Goal: Task Accomplishment & Management: Manage account settings

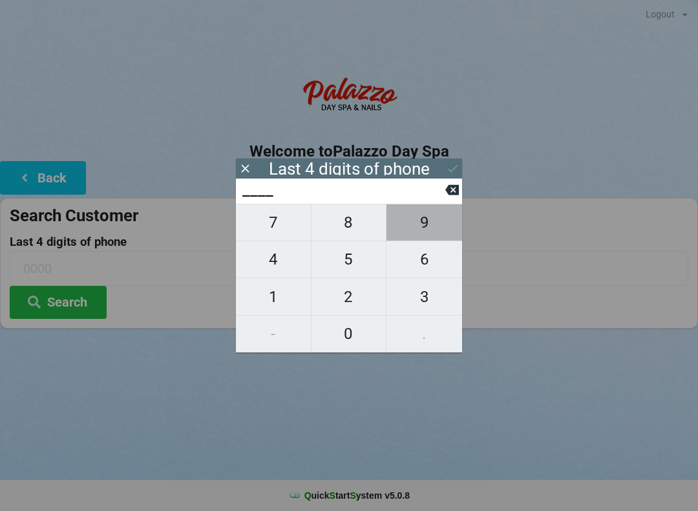
click at [431, 220] on span "9" at bounding box center [425, 222] width 76 height 27
type input "9___"
click at [341, 229] on span "8" at bounding box center [349, 222] width 75 height 27
type input "98__"
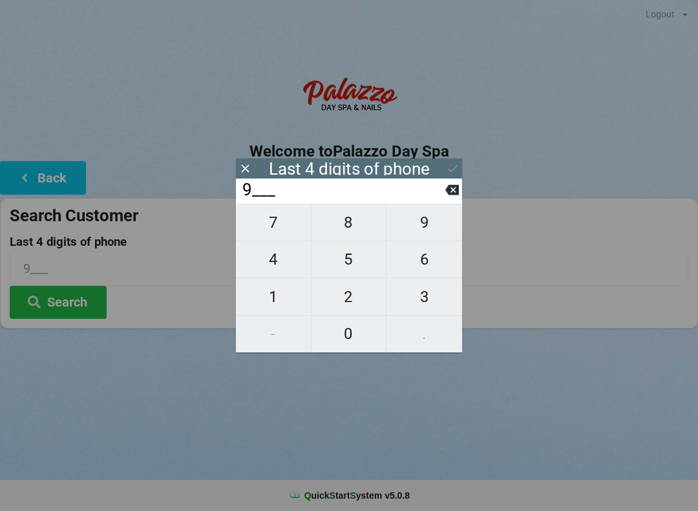
type input "98__"
click at [273, 251] on span "4" at bounding box center [273, 259] width 75 height 27
type input "984_"
click at [360, 224] on span "8" at bounding box center [349, 222] width 75 height 27
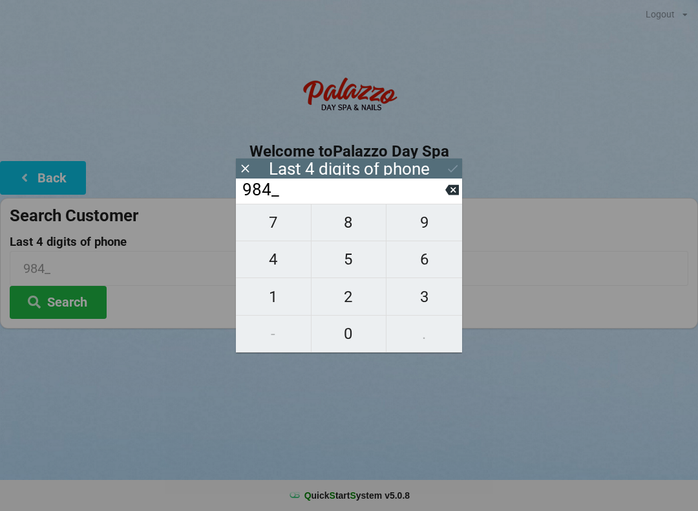
type input "9848"
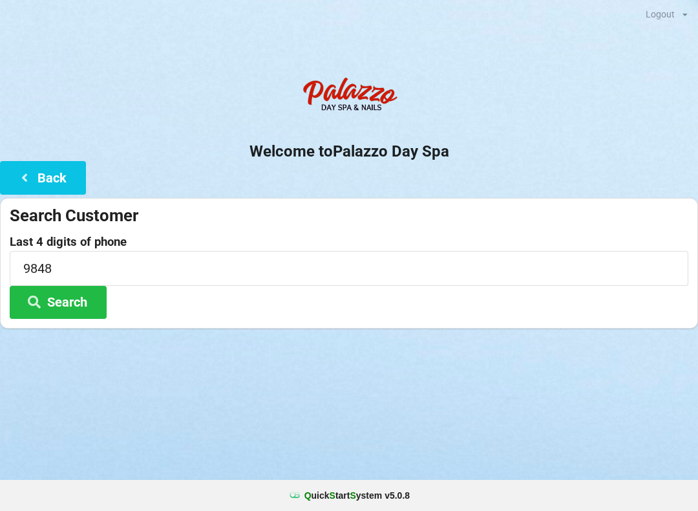
click at [146, 371] on div "Logout Logout Sign-In Welcome to Palazzo Day Spa Back Search Customer Last 4 di…" at bounding box center [349, 255] width 698 height 511
click at [87, 292] on button "Search" at bounding box center [58, 302] width 97 height 33
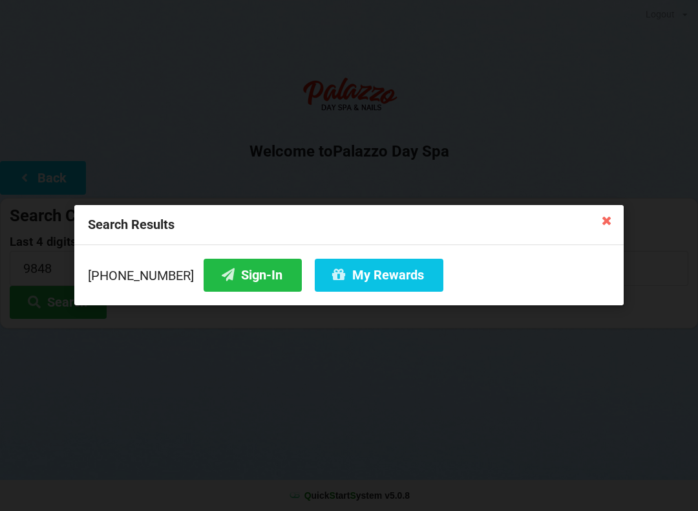
click at [344, 278] on button "My Rewards" at bounding box center [379, 275] width 129 height 33
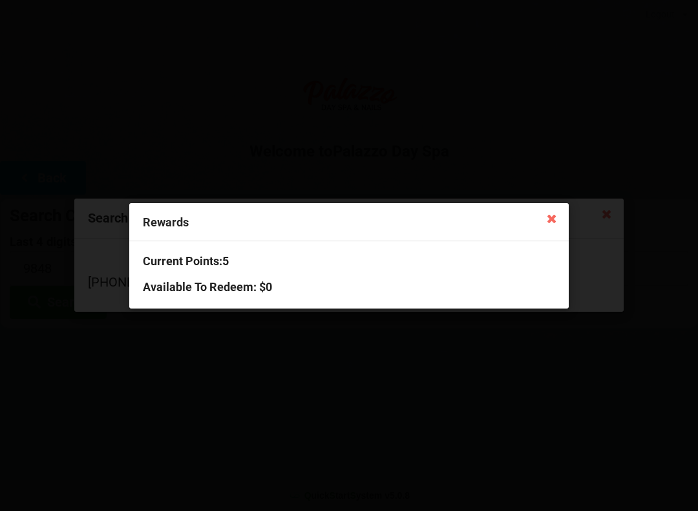
click at [542, 226] on icon at bounding box center [552, 218] width 21 height 21
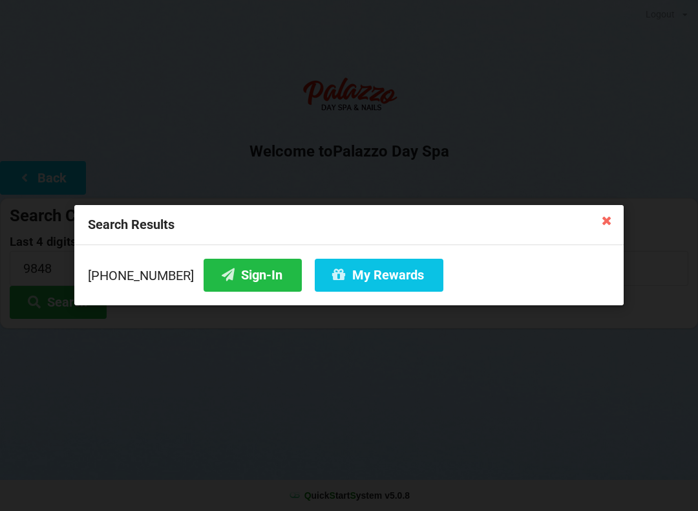
click at [246, 281] on button "Sign-In" at bounding box center [253, 275] width 98 height 33
